Goal: Check status: Verify the current state of an ongoing process or item

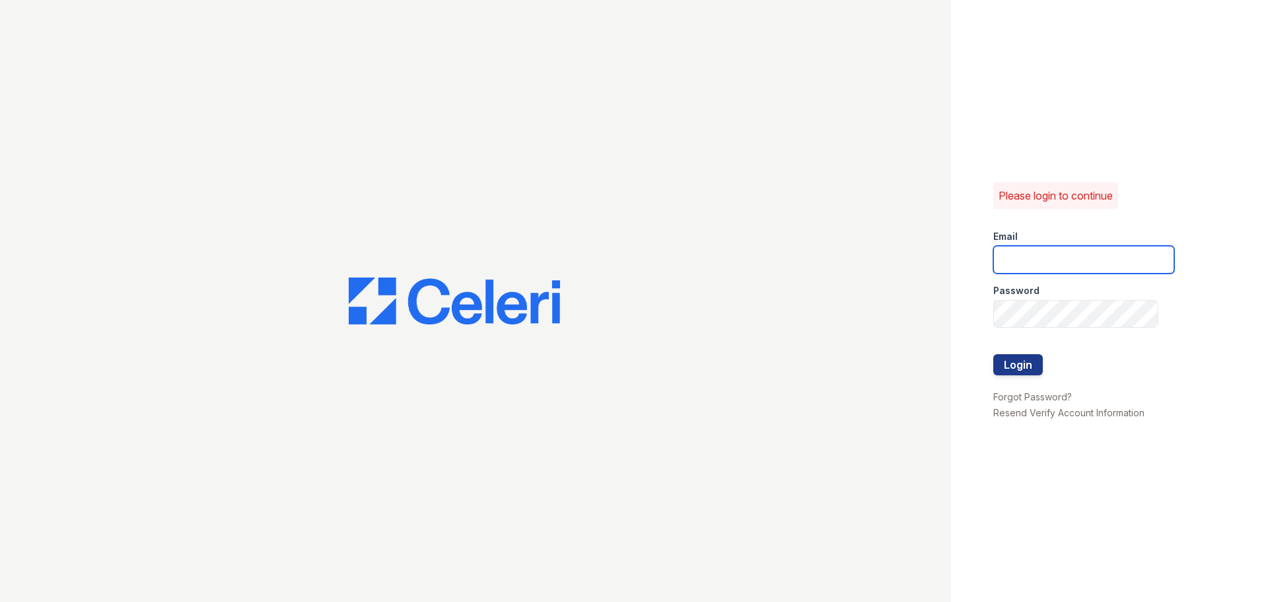
type input "[EMAIL_ADDRESS][DOMAIN_NAME]"
click at [1055, 294] on div "Password" at bounding box center [1083, 286] width 181 height 26
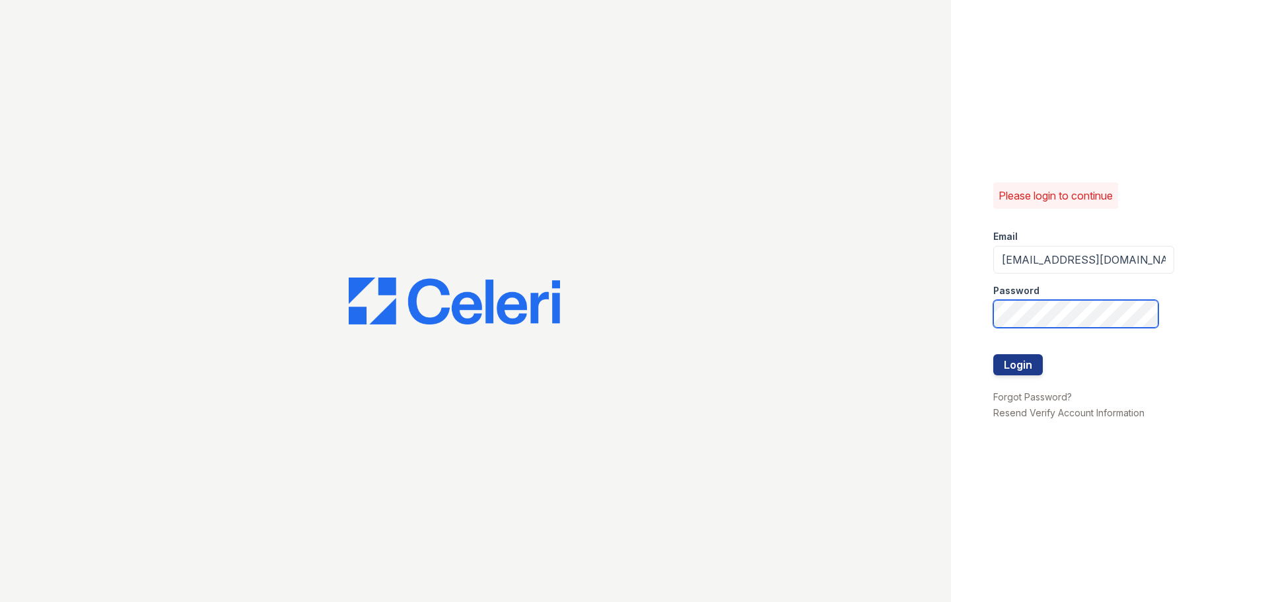
click at [993, 354] on button "Login" at bounding box center [1018, 364] width 50 height 21
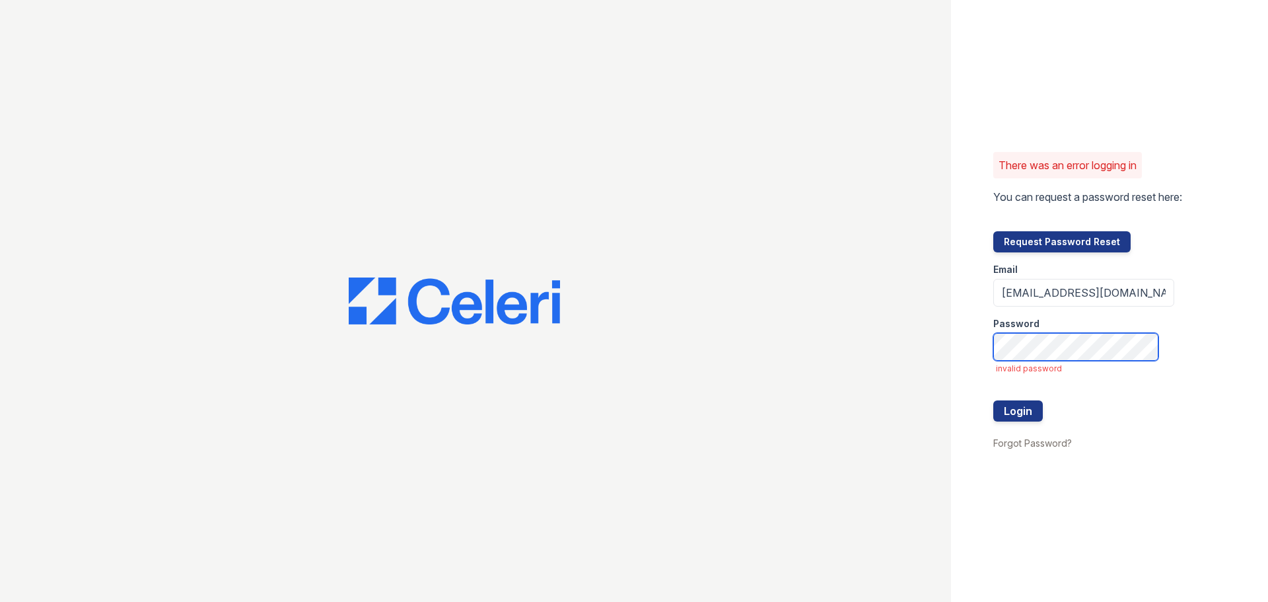
click at [993, 400] on button "Login" at bounding box center [1018, 410] width 50 height 21
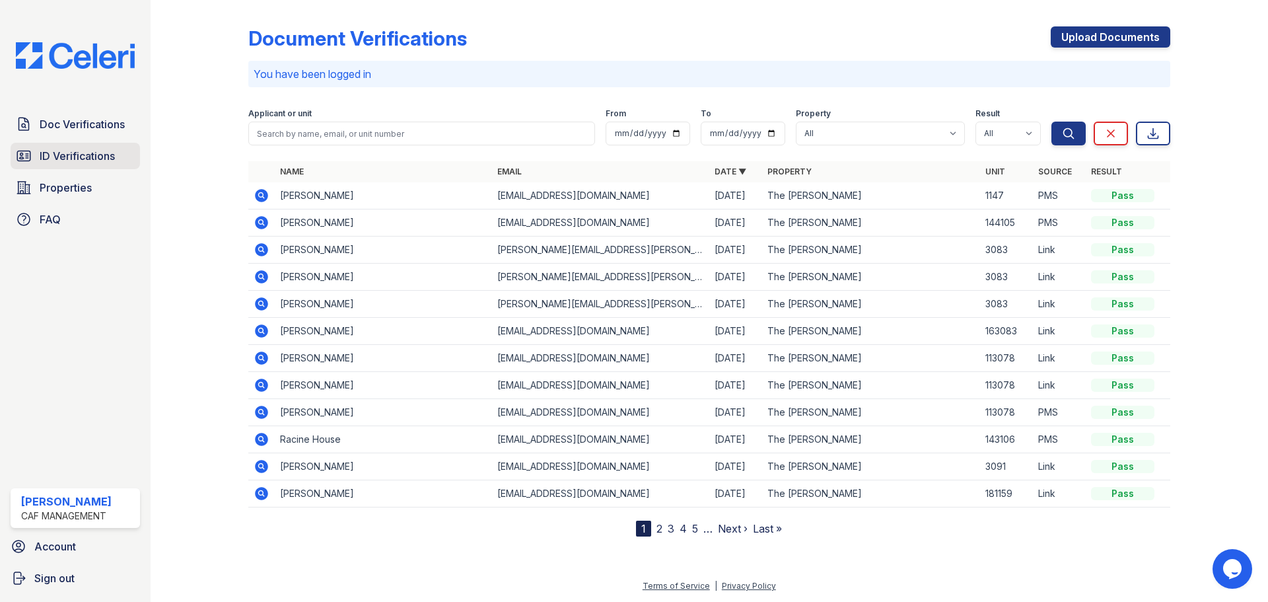
click at [79, 164] on span "ID Verifications" at bounding box center [77, 156] width 75 height 16
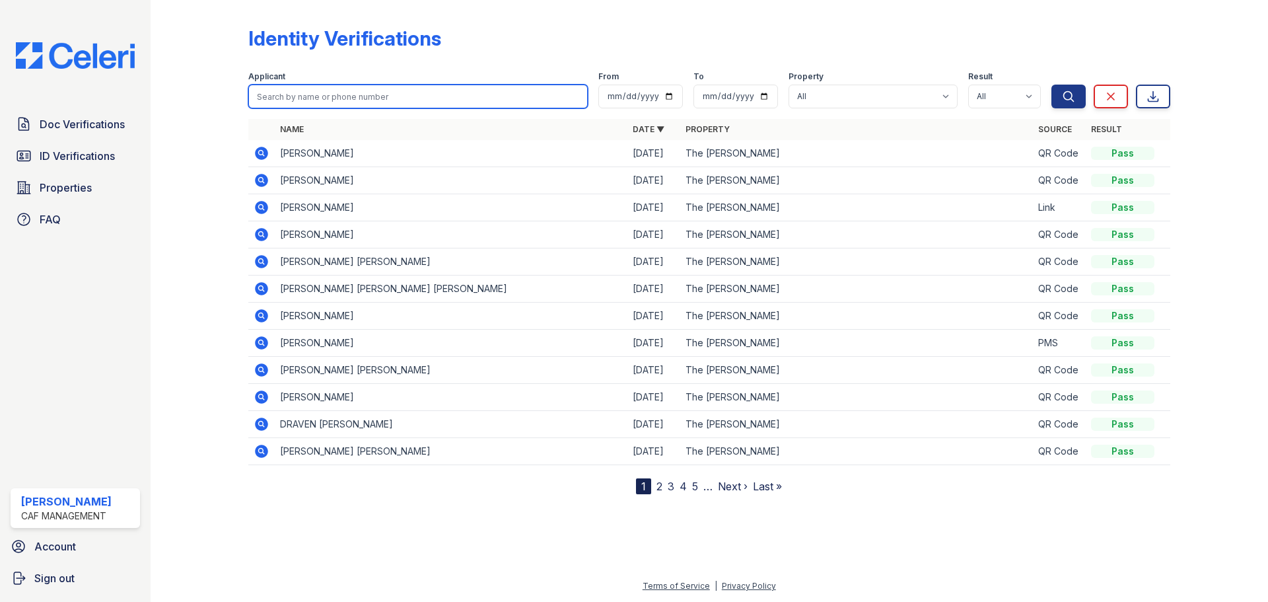
click at [332, 101] on input "search" at bounding box center [418, 97] width 340 height 24
type input "lakshmi"
click at [1052, 85] on button "Search" at bounding box center [1069, 97] width 34 height 24
